Goal: Information Seeking & Learning: Stay updated

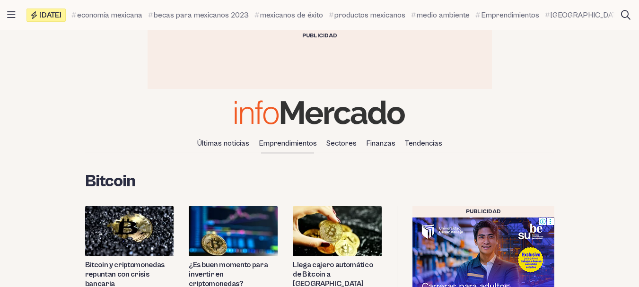
click at [267, 146] on link "Emprendimientos" at bounding box center [288, 143] width 66 height 16
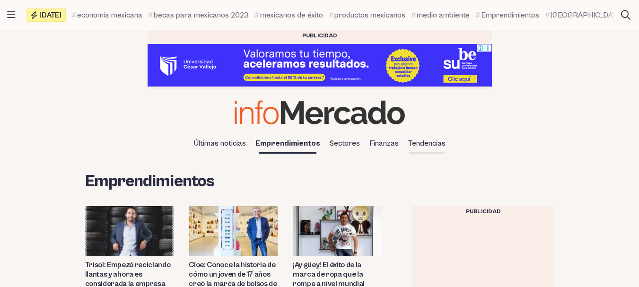
click at [424, 147] on link "Tendencias" at bounding box center [426, 143] width 45 height 16
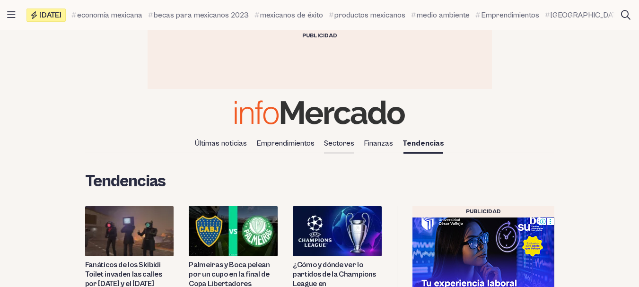
click at [346, 143] on link "Sectores" at bounding box center [339, 143] width 38 height 16
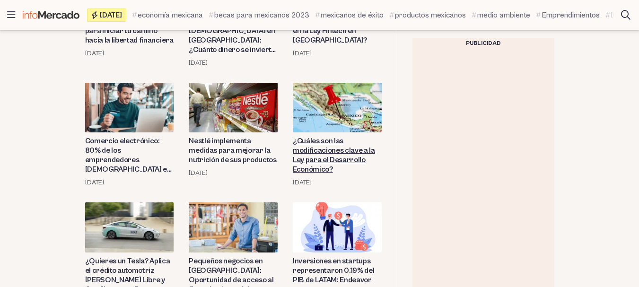
scroll to position [866, 0]
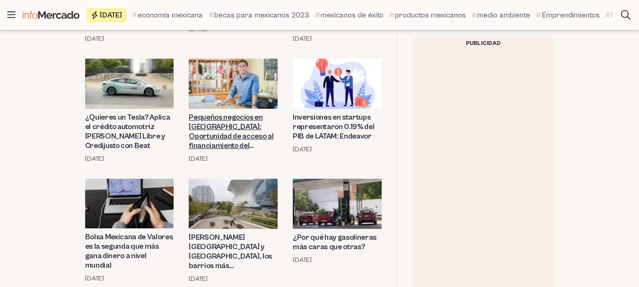
click at [222, 133] on link "Pequeños negocios en [GEOGRAPHIC_DATA]: Oportunidad de acceso al financiamiento…" at bounding box center [233, 132] width 89 height 38
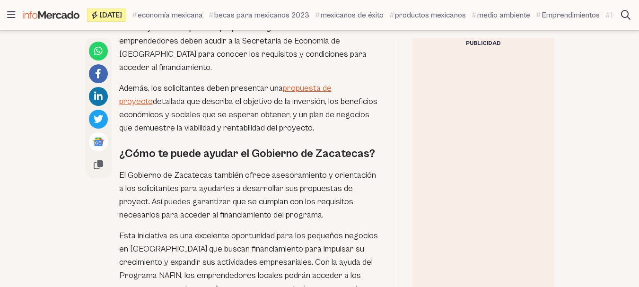
scroll to position [945, 0]
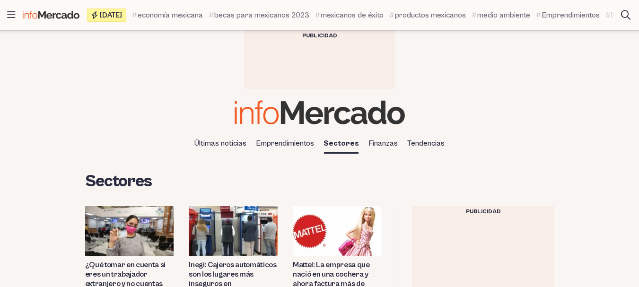
scroll to position [866, 0]
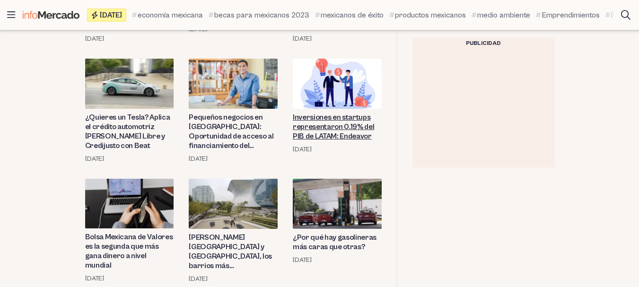
click at [331, 122] on link "Inversiones en startups representaron 0.19% del PIB de LATAM: Endeavor" at bounding box center [337, 127] width 89 height 28
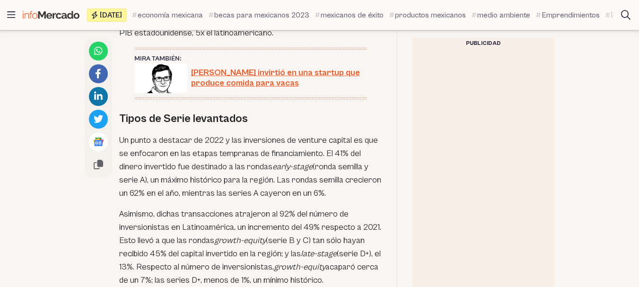
scroll to position [945, 0]
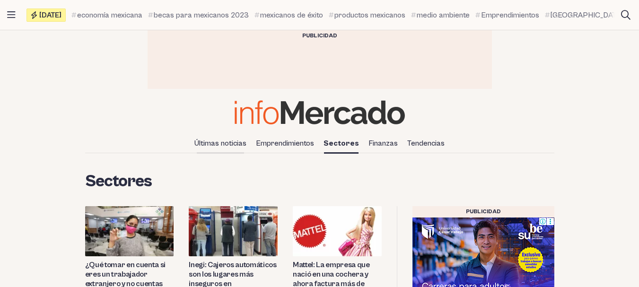
click at [238, 139] on link "Últimas noticias" at bounding box center [220, 143] width 60 height 16
